Goal: Navigation & Orientation: Go to known website

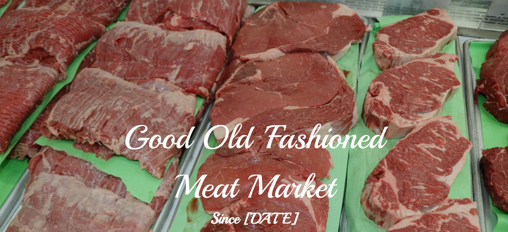
scroll to position [111, 0]
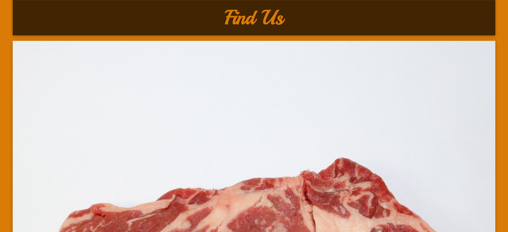
scroll to position [3031, 0]
